Goal: Navigation & Orientation: Find specific page/section

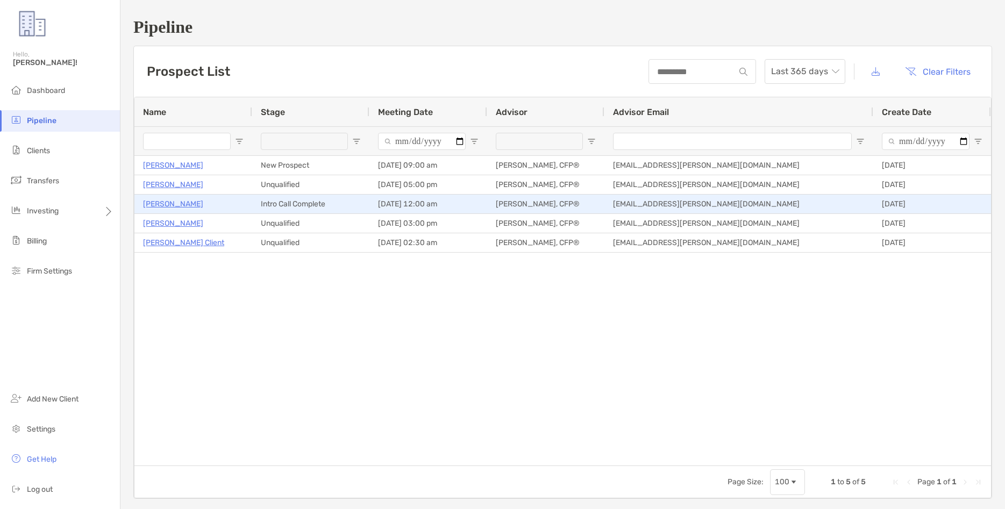
click at [170, 205] on p "[PERSON_NAME]" at bounding box center [173, 203] width 60 height 13
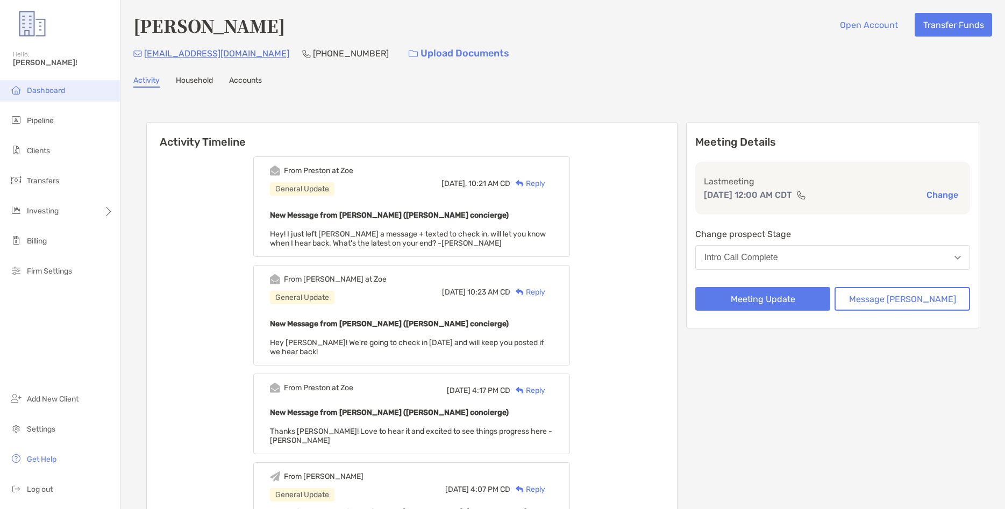
click at [65, 91] on span "Dashboard" at bounding box center [46, 90] width 38 height 9
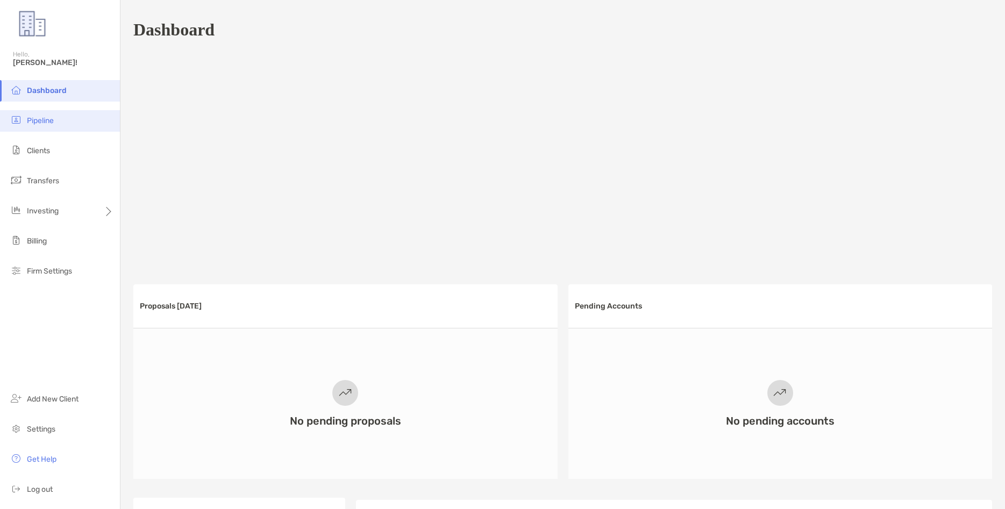
click at [58, 123] on li "Pipeline" at bounding box center [60, 121] width 120 height 22
